Goal: Transaction & Acquisition: Purchase product/service

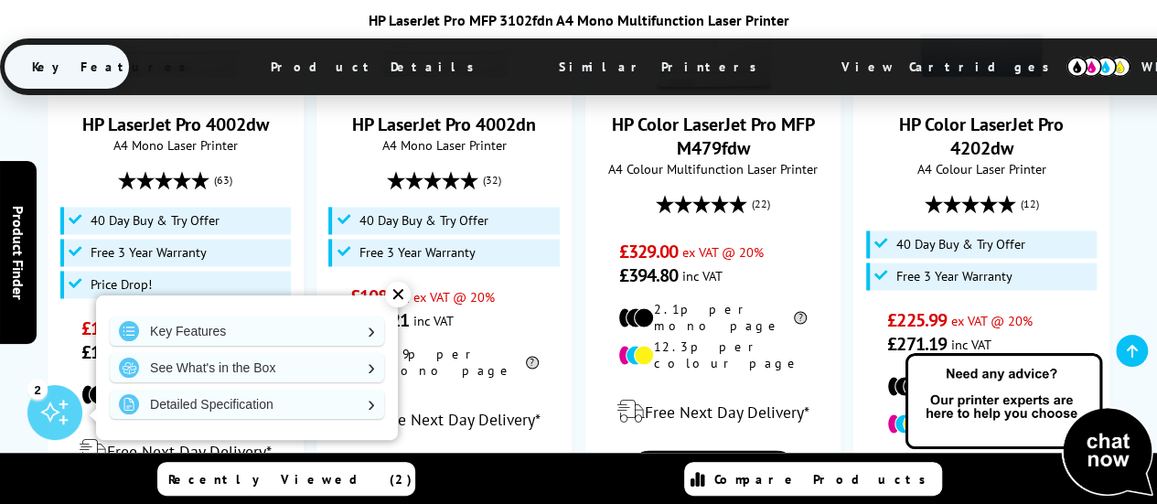
scroll to position [1311, 0]
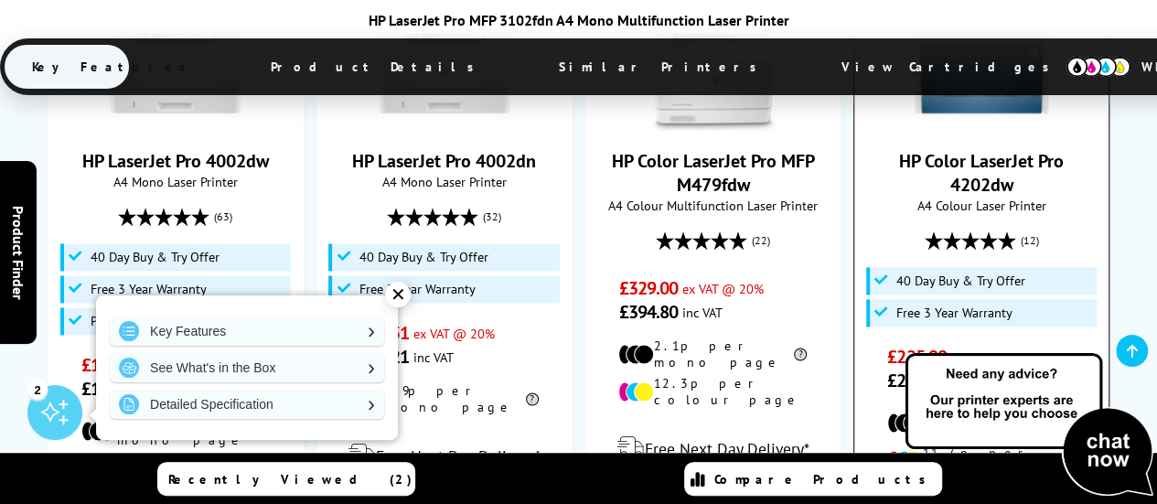
click at [979, 167] on link "HP Color LaserJet Pro 4202dw" at bounding box center [981, 173] width 165 height 48
